Goal: Task Accomplishment & Management: Use online tool/utility

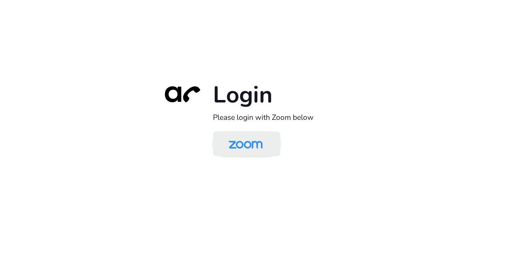
click at [249, 142] on img at bounding box center [245, 144] width 49 height 23
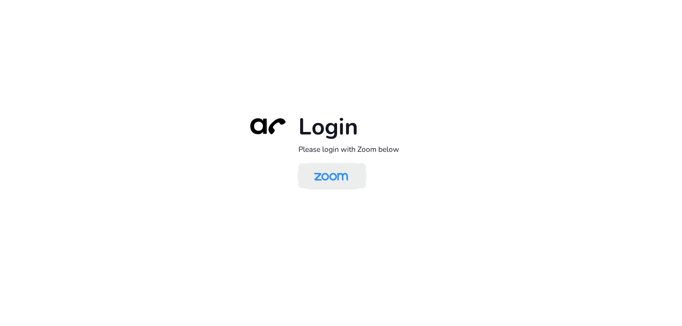
click at [336, 179] on img at bounding box center [331, 176] width 49 height 23
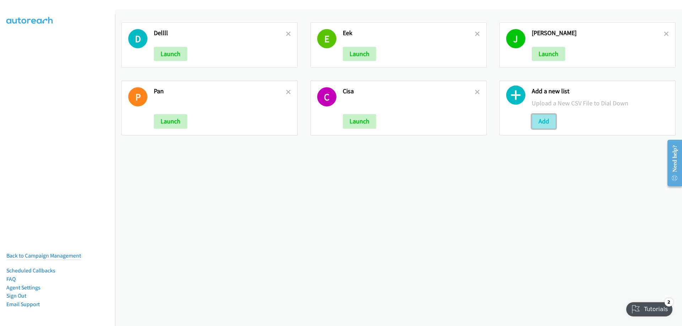
click at [540, 121] on button "Add" at bounding box center [544, 121] width 24 height 14
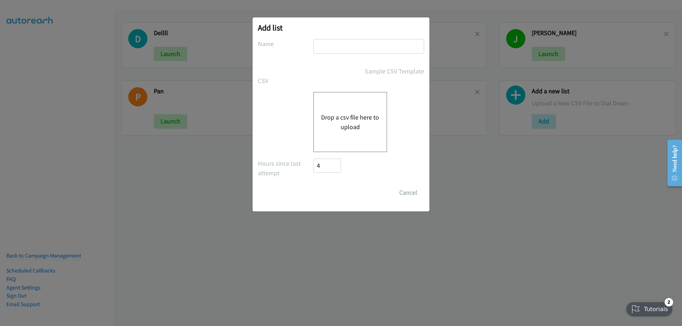
click at [333, 118] on button "Drop a csv file here to upload" at bounding box center [350, 122] width 58 height 19
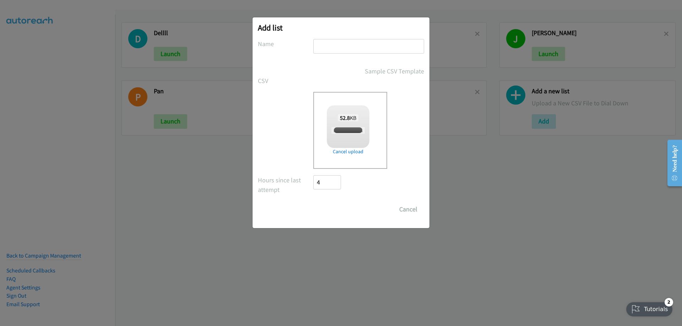
checkbox input "true"
click at [320, 49] on input "text" at bounding box center [368, 46] width 111 height 15
drag, startPoint x: 320, startPoint y: 49, endPoint x: 316, endPoint y: 46, distance: 5.0
click at [316, 46] on input "text" at bounding box center [368, 46] width 111 height 15
click at [341, 44] on input "text" at bounding box center [368, 46] width 111 height 15
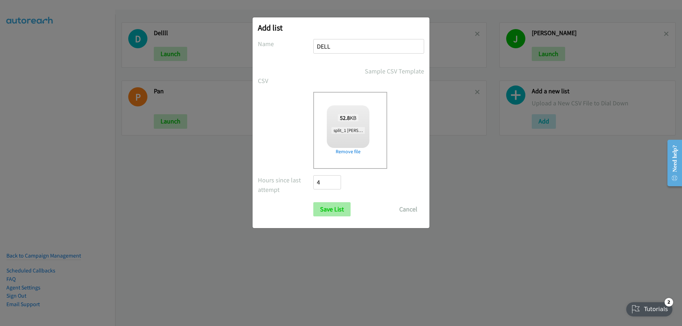
type input "DELL"
click at [339, 210] on input "Save List" at bounding box center [331, 209] width 37 height 14
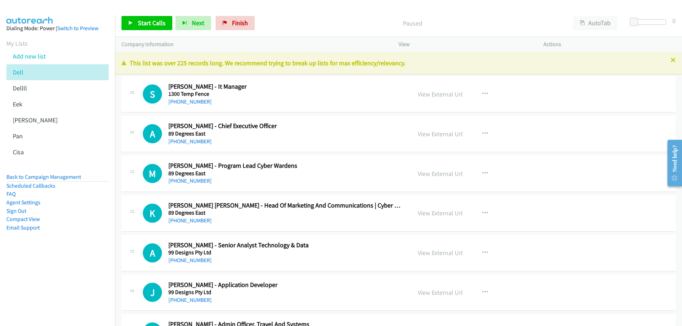
drag, startPoint x: 669, startPoint y: 60, endPoint x: 621, endPoint y: 60, distance: 47.6
click at [671, 60] on icon at bounding box center [673, 60] width 5 height 5
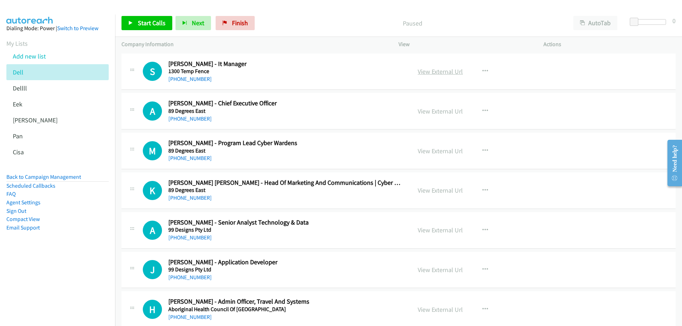
click at [450, 71] on link "View External Url" at bounding box center [440, 71] width 45 height 8
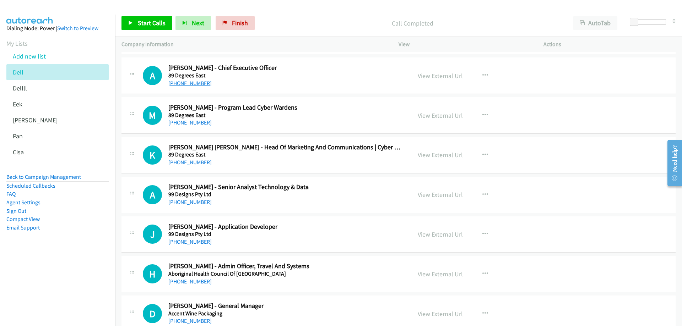
click at [192, 84] on link "[PHONE_NUMBER]" at bounding box center [189, 83] width 43 height 7
click at [426, 77] on link "View External Url" at bounding box center [440, 76] width 45 height 8
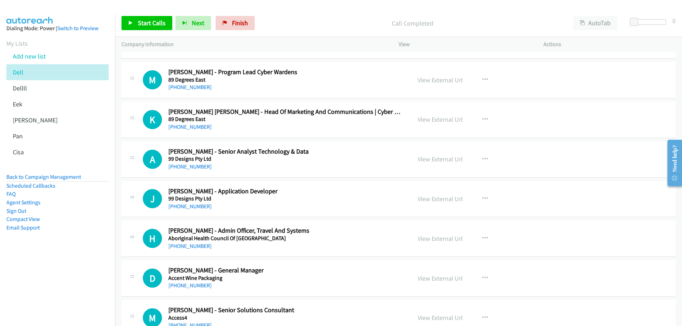
scroll to position [107, 0]
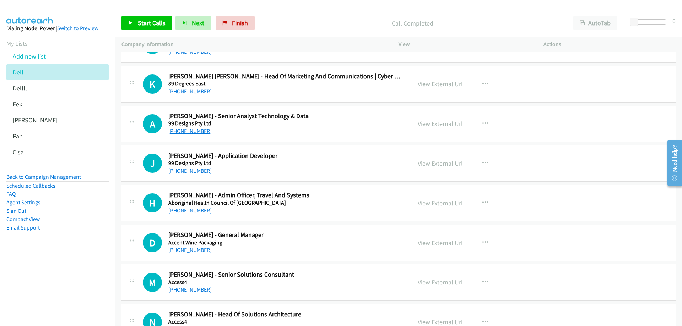
click at [197, 129] on link "[PHONE_NUMBER]" at bounding box center [189, 131] width 43 height 7
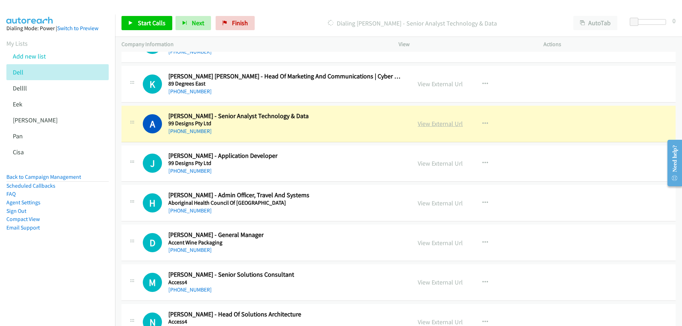
click at [441, 120] on link "View External Url" at bounding box center [440, 124] width 45 height 8
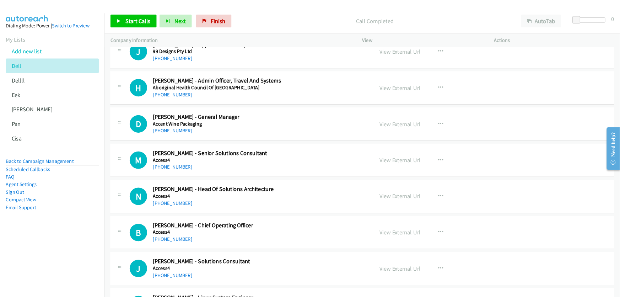
scroll to position [249, 0]
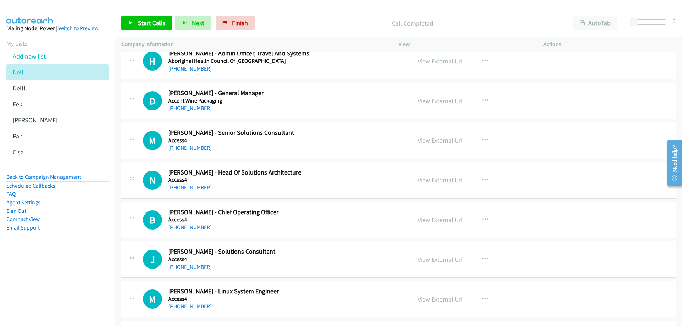
click at [86, 13] on div at bounding box center [338, 13] width 676 height 27
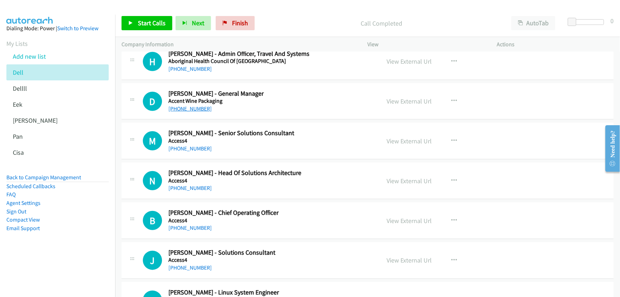
click at [200, 107] on link "[PHONE_NUMBER]" at bounding box center [189, 108] width 43 height 7
click at [394, 102] on link "View External Url" at bounding box center [409, 101] width 45 height 8
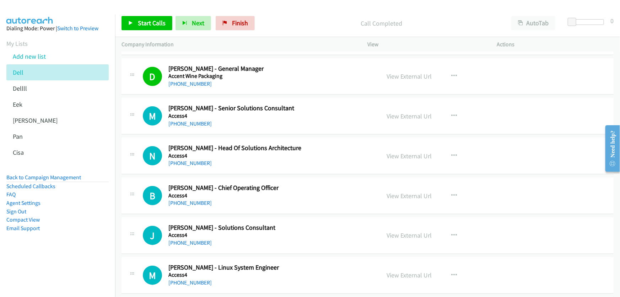
scroll to position [281, 0]
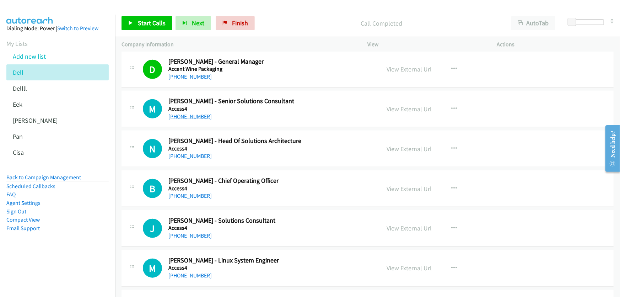
click at [188, 115] on link "[PHONE_NUMBER]" at bounding box center [189, 116] width 43 height 7
click at [397, 109] on link "View External Url" at bounding box center [409, 109] width 45 height 8
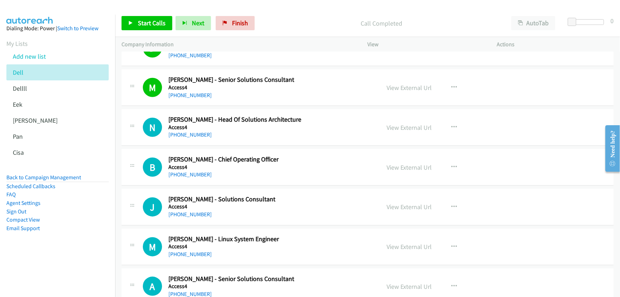
scroll to position [313, 0]
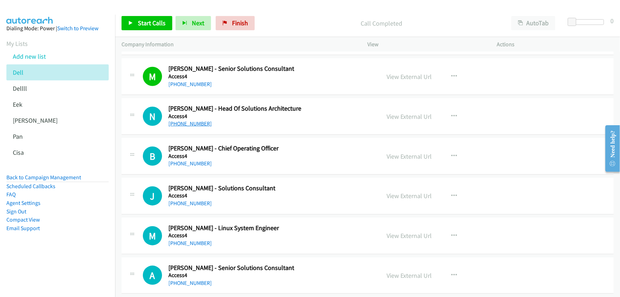
click at [200, 125] on link "[PHONE_NUMBER]" at bounding box center [189, 123] width 43 height 7
click at [415, 114] on link "View External Url" at bounding box center [409, 116] width 45 height 8
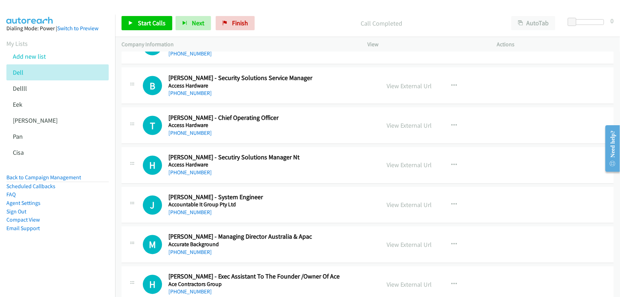
scroll to position [571, 0]
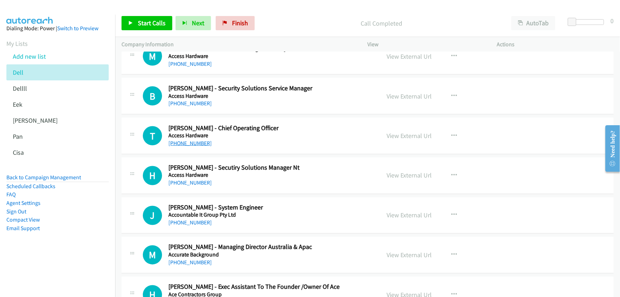
click at [197, 142] on link "[PHONE_NUMBER]" at bounding box center [189, 143] width 43 height 7
click at [392, 135] on link "View External Url" at bounding box center [409, 135] width 45 height 8
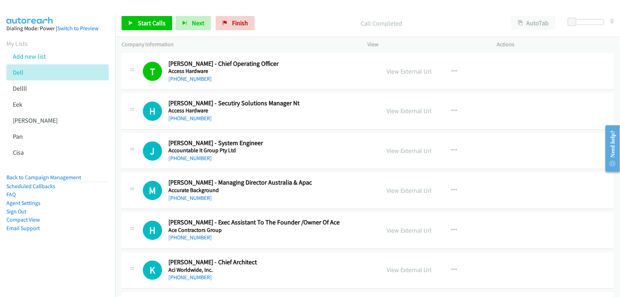
scroll to position [700, 0]
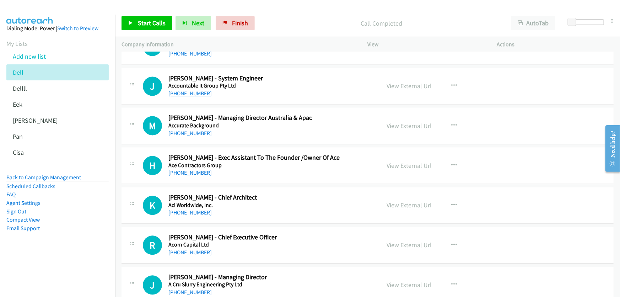
click at [189, 92] on link "[PHONE_NUMBER]" at bounding box center [189, 93] width 43 height 7
click at [396, 84] on link "View External Url" at bounding box center [409, 86] width 45 height 8
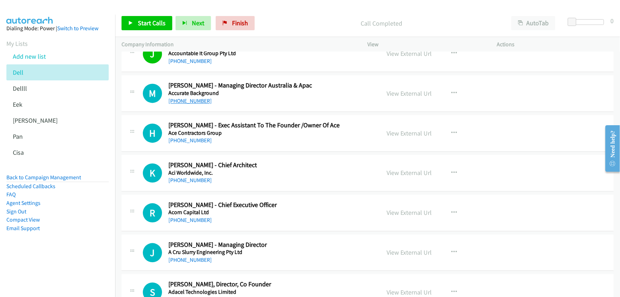
click at [201, 101] on link "[PHONE_NUMBER]" at bounding box center [189, 101] width 43 height 7
click at [405, 92] on link "View External Url" at bounding box center [409, 94] width 45 height 8
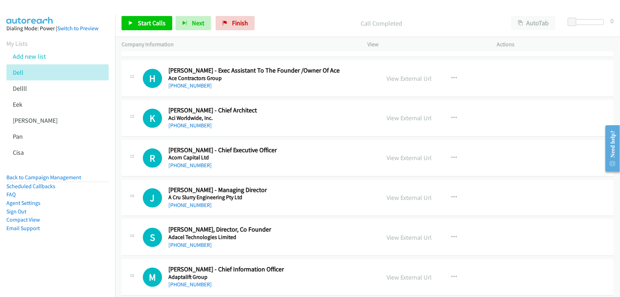
scroll to position [797, 0]
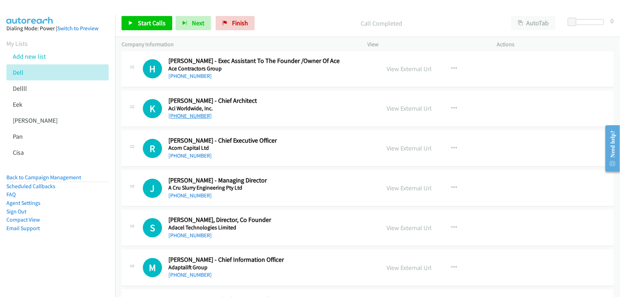
click at [188, 114] on link "[PHONE_NUMBER]" at bounding box center [189, 115] width 43 height 7
click at [413, 107] on link "View External Url" at bounding box center [409, 108] width 45 height 8
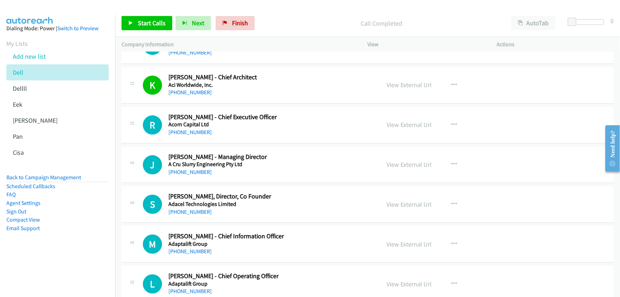
scroll to position [862, 0]
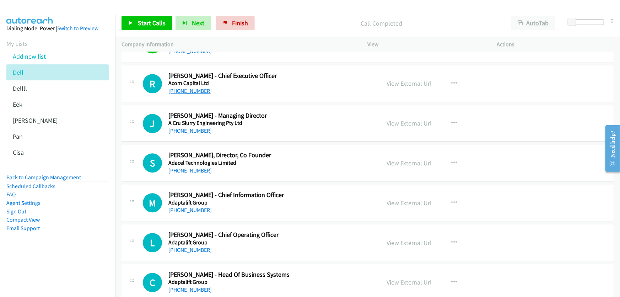
click at [200, 88] on link "[PHONE_NUMBER]" at bounding box center [189, 90] width 43 height 7
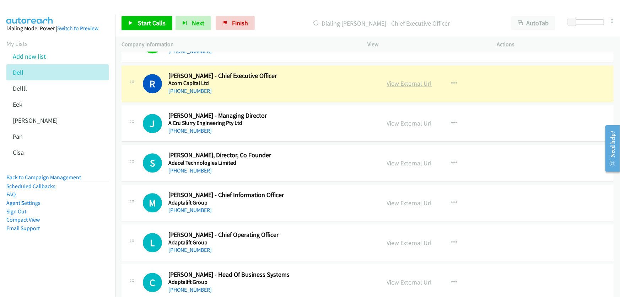
click at [407, 82] on link "View External Url" at bounding box center [409, 83] width 45 height 8
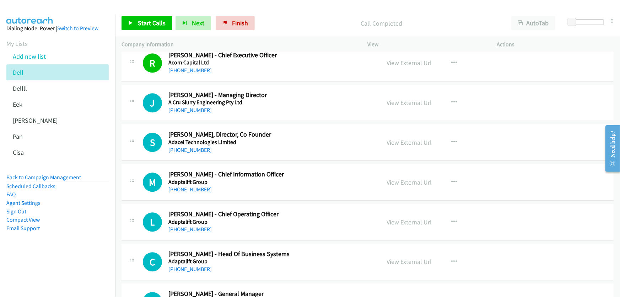
scroll to position [894, 0]
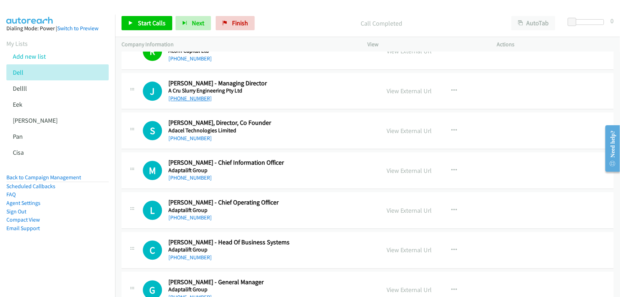
click at [189, 99] on link "[PHONE_NUMBER]" at bounding box center [189, 98] width 43 height 7
click at [400, 90] on link "View External Url" at bounding box center [409, 91] width 45 height 8
click at [186, 135] on link "[PHONE_NUMBER]" at bounding box center [189, 138] width 43 height 7
click at [405, 129] on link "View External Url" at bounding box center [409, 130] width 45 height 8
